Goal: Information Seeking & Learning: Learn about a topic

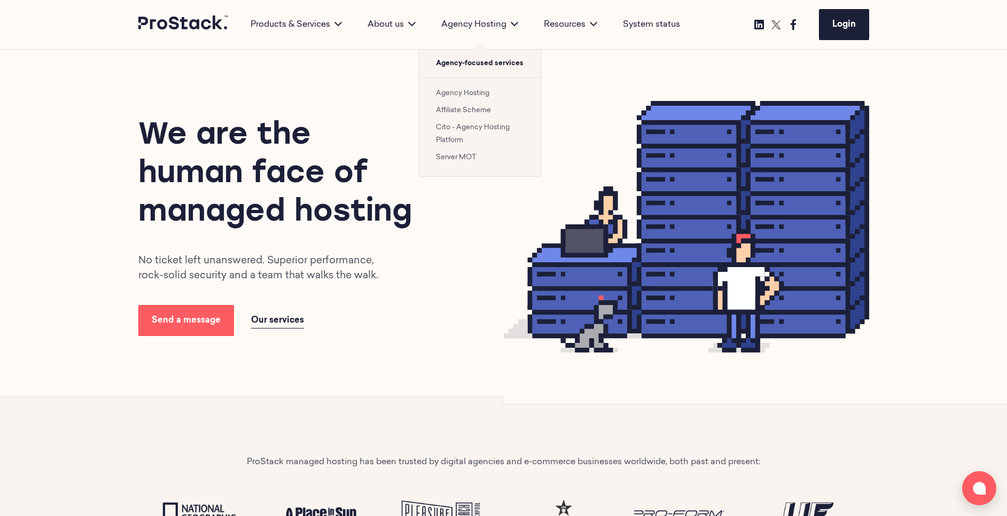
click at [484, 127] on link "Cito - Agency Hosting Platform" at bounding box center [473, 134] width 74 height 20
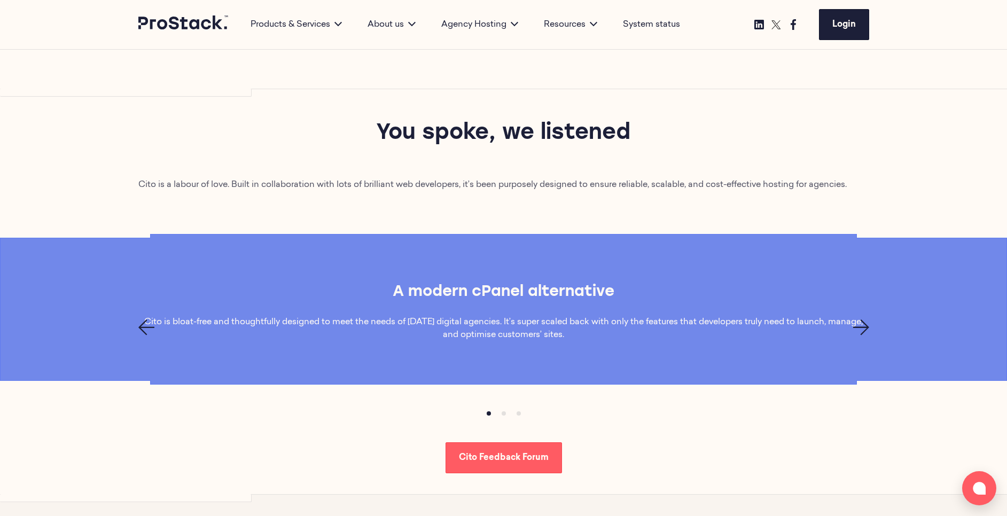
scroll to position [678, 0]
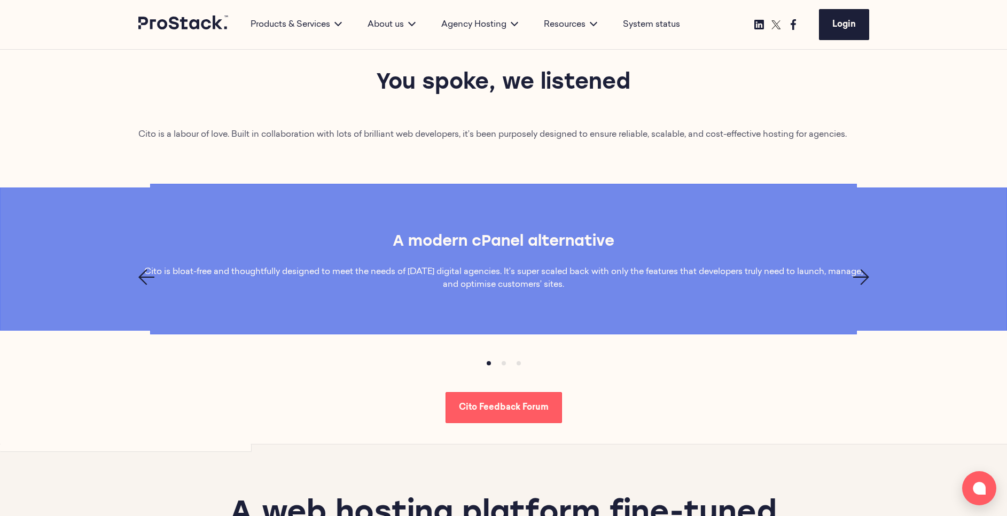
click at [865, 278] on icon "Next page" at bounding box center [861, 277] width 16 height 16
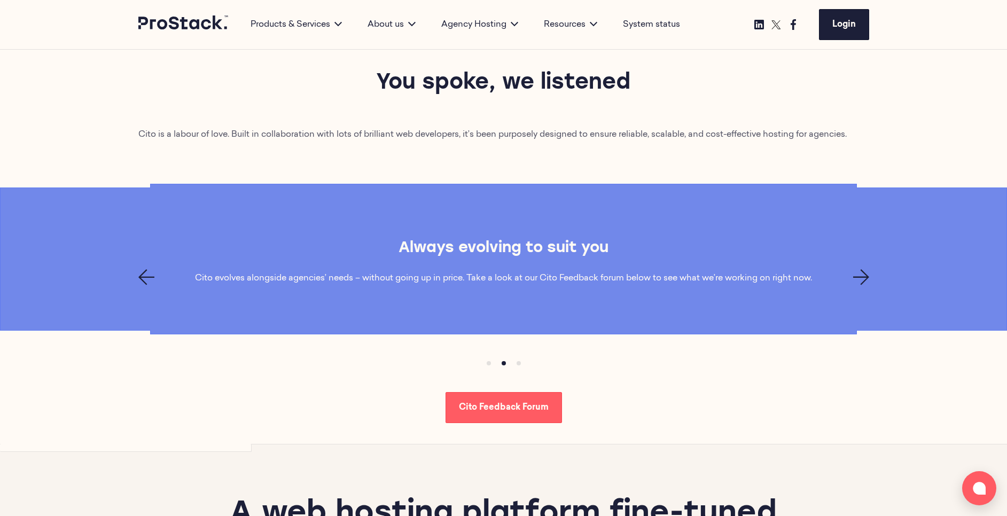
click at [865, 278] on icon "Next page" at bounding box center [861, 277] width 16 height 16
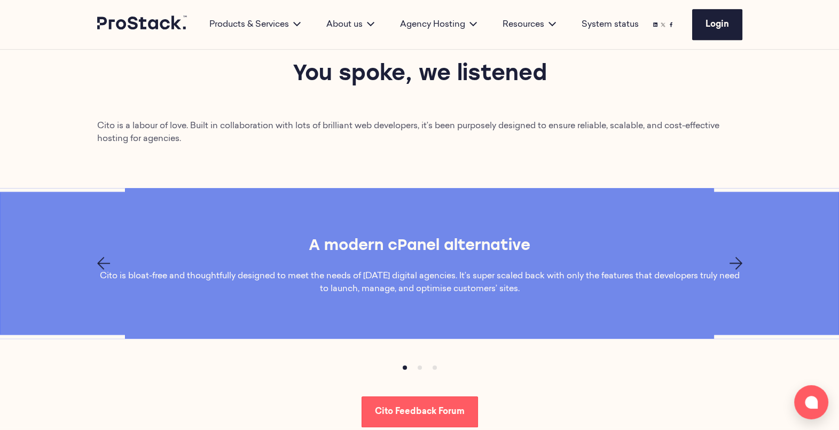
click at [599, 200] on div "A modern cPanel alternative Cito is bloat-free and thoughtfully designed to mee…" at bounding box center [419, 263] width 839 height 151
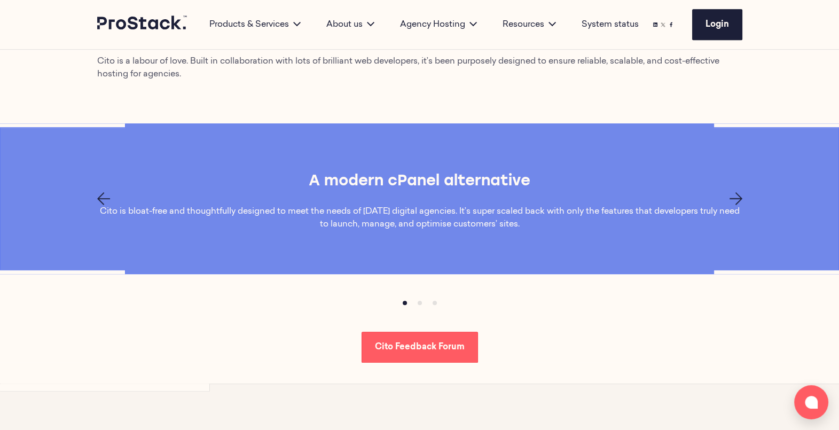
scroll to position [743, 0]
click at [737, 192] on icon "Next page" at bounding box center [736, 198] width 13 height 13
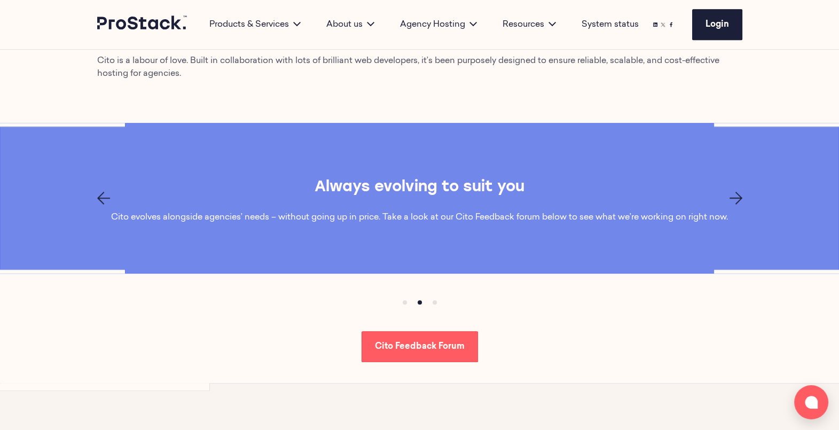
click at [737, 192] on icon "Next page" at bounding box center [736, 198] width 13 height 13
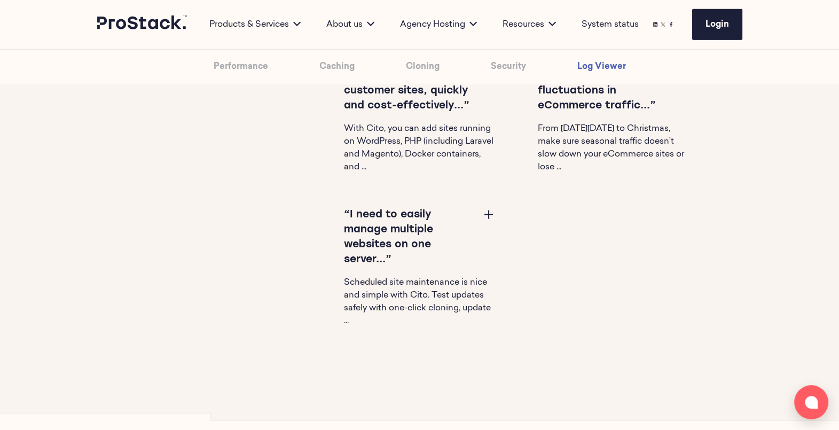
scroll to position [3438, 0]
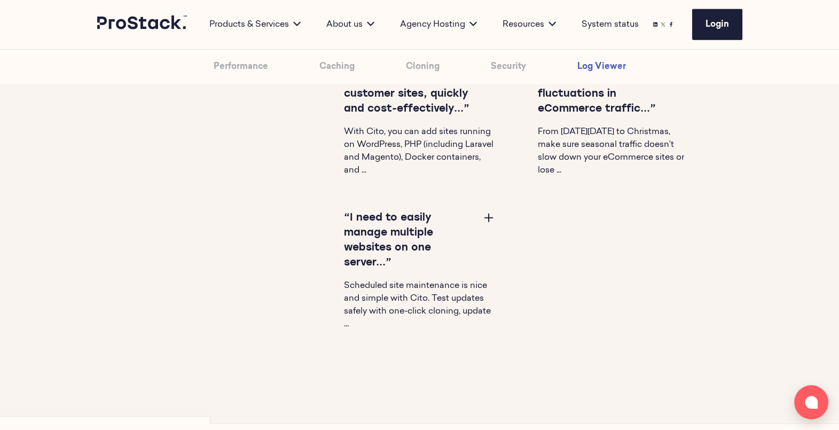
click at [488, 218] on button at bounding box center [488, 217] width 13 height 13
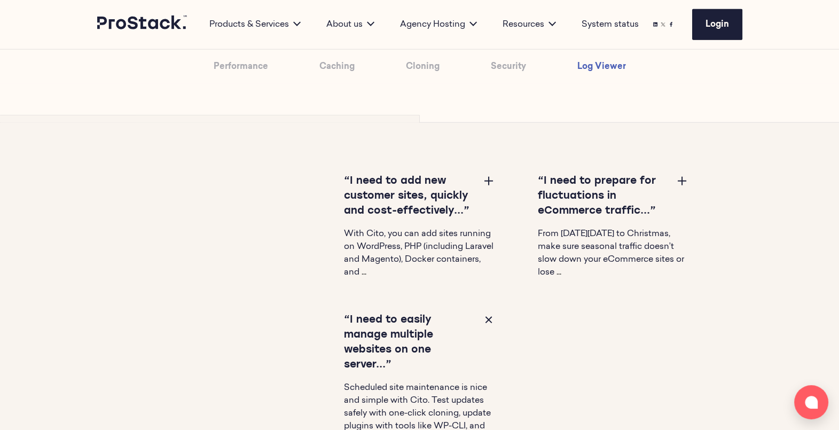
scroll to position [3336, 0]
click at [487, 175] on button at bounding box center [488, 181] width 13 height 13
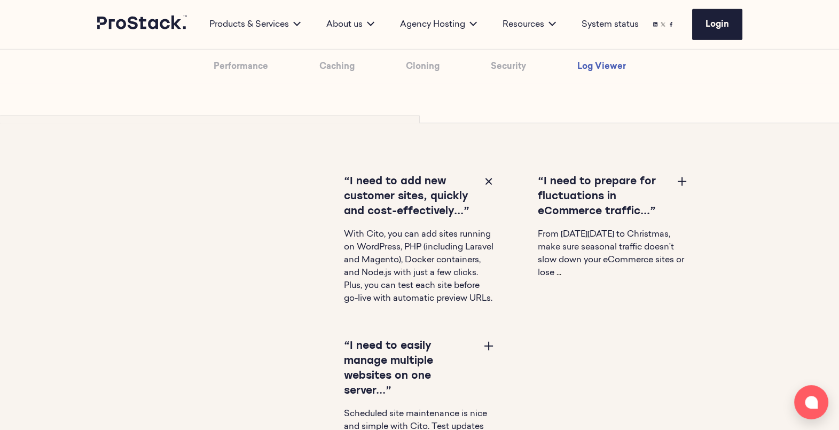
click at [670, 183] on div "“I need to prepare for fluctuations in eCommerce traffic...”" at bounding box center [613, 197] width 151 height 45
click at [669, 182] on div "“I need to prepare for fluctuations in eCommerce traffic...”" at bounding box center [613, 197] width 151 height 45
click at [684, 176] on button at bounding box center [682, 181] width 13 height 13
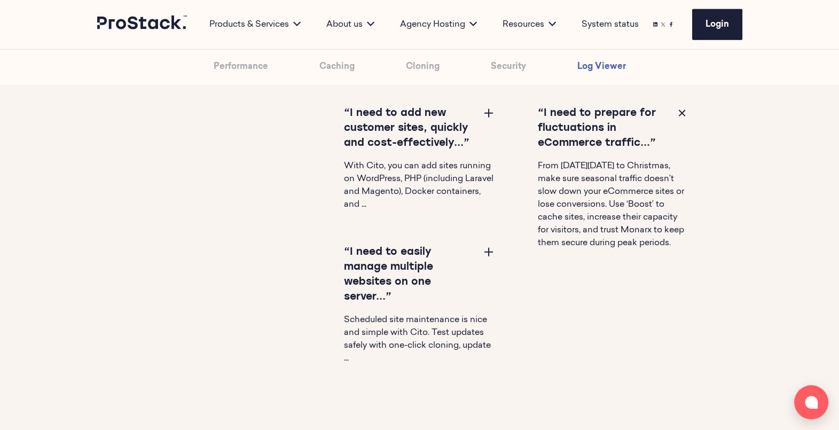
scroll to position [3408, 0]
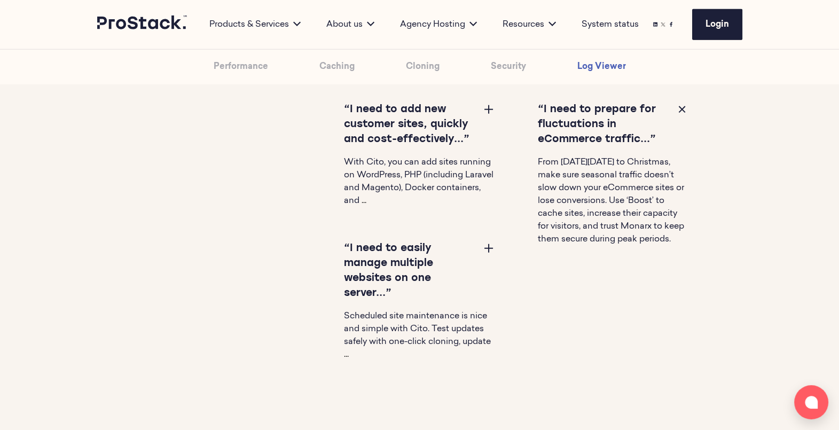
click at [486, 108] on button at bounding box center [488, 109] width 13 height 13
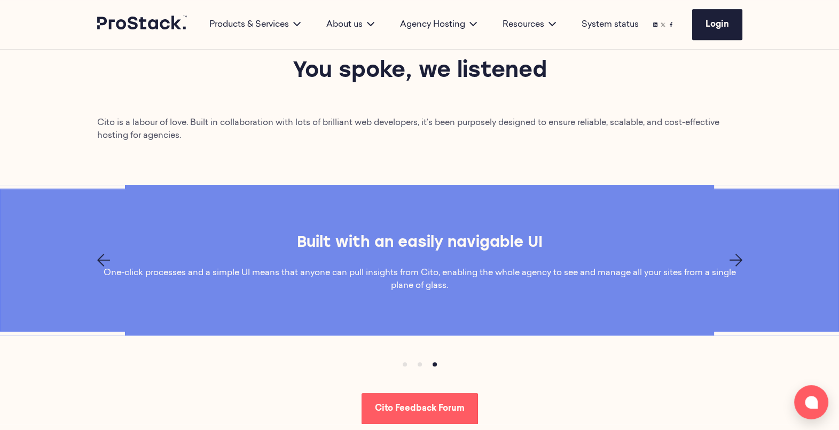
scroll to position [756, 0]
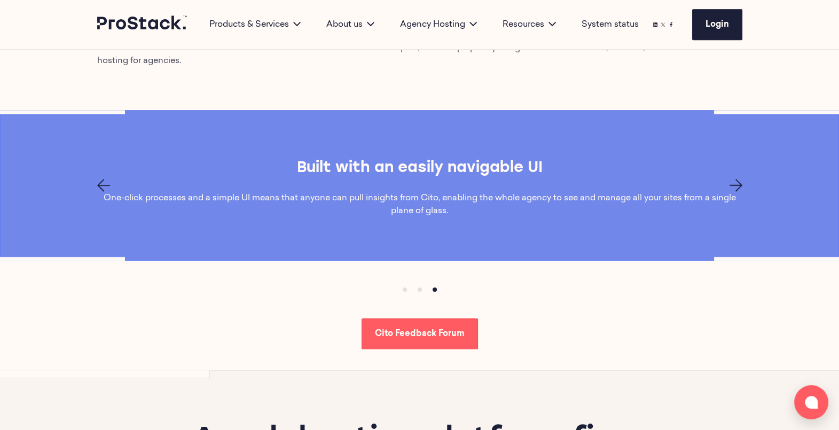
click at [417, 289] on button "Item 1" at bounding box center [419, 289] width 15 height 15
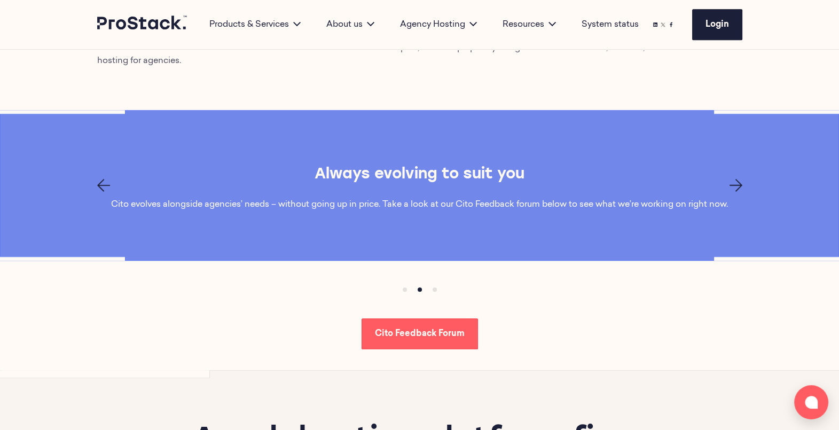
click at [406, 287] on button "Item 0" at bounding box center [405, 289] width 15 height 15
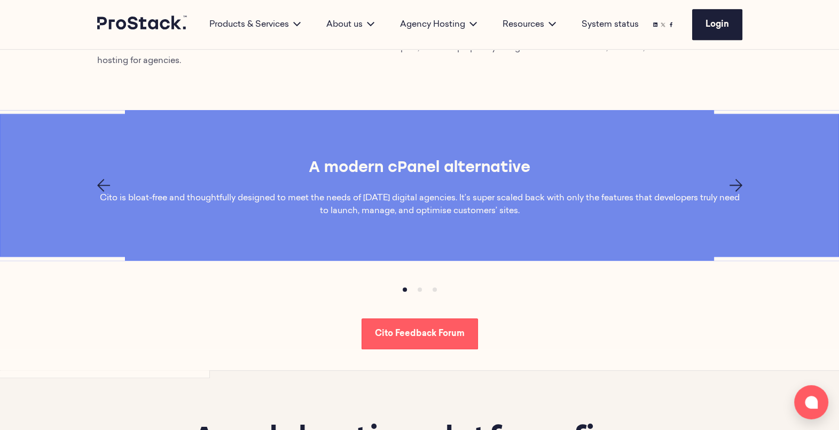
click at [104, 188] on icon "Previous page" at bounding box center [103, 185] width 13 height 13
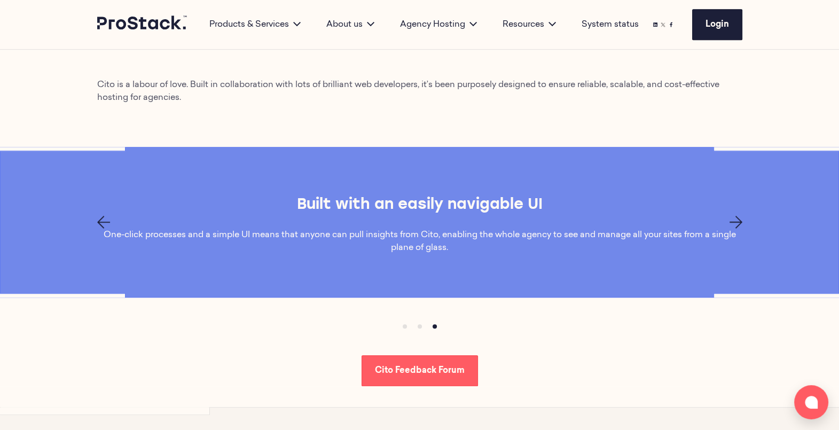
scroll to position [719, 0]
click at [737, 216] on icon "Next page" at bounding box center [736, 222] width 13 height 13
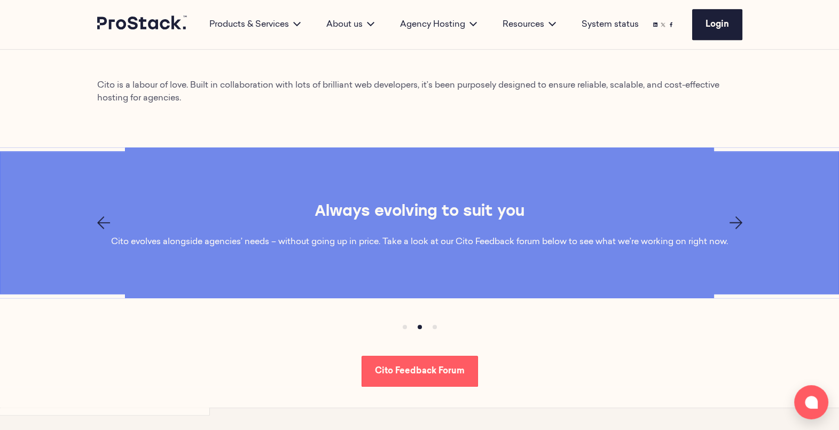
click at [737, 216] on icon "Next page" at bounding box center [736, 222] width 13 height 13
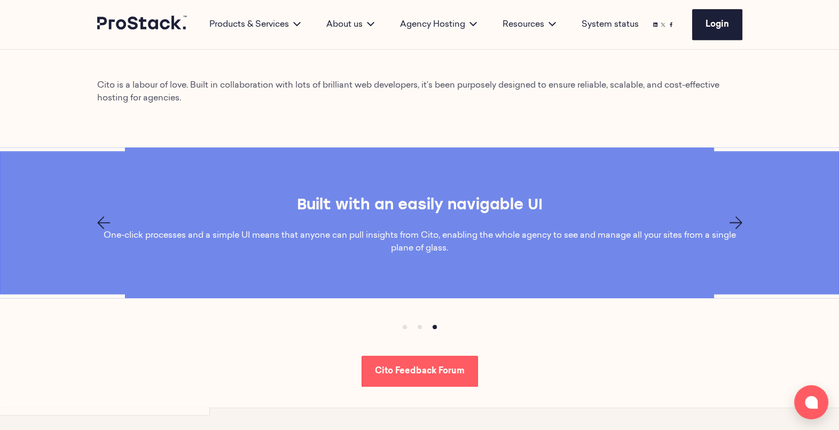
click at [737, 216] on icon "Next page" at bounding box center [736, 222] width 13 height 13
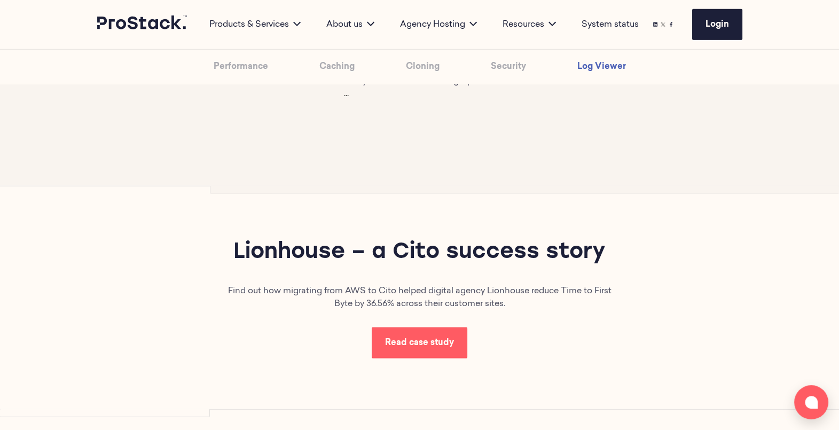
scroll to position [3619, 0]
